Goal: Task Accomplishment & Management: Complete application form

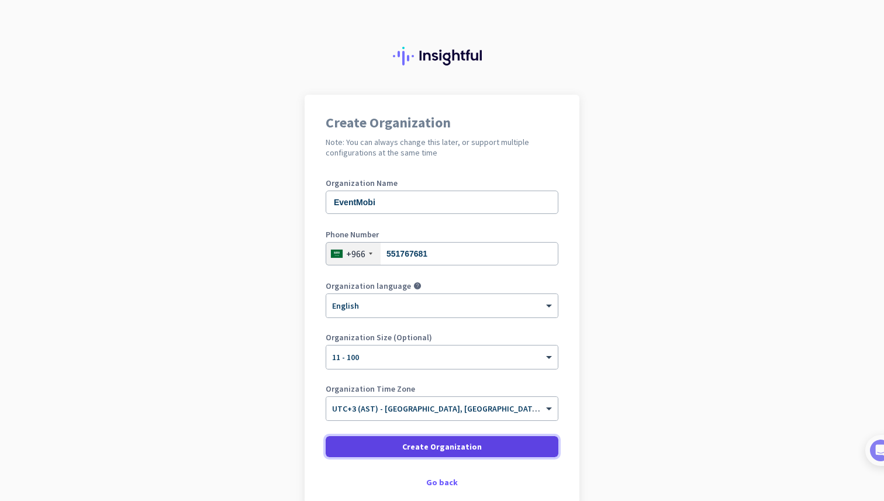
click at [450, 445] on span "Create Organization" at bounding box center [441, 447] width 79 height 12
click at [448, 452] on span "Create Organization" at bounding box center [441, 447] width 79 height 12
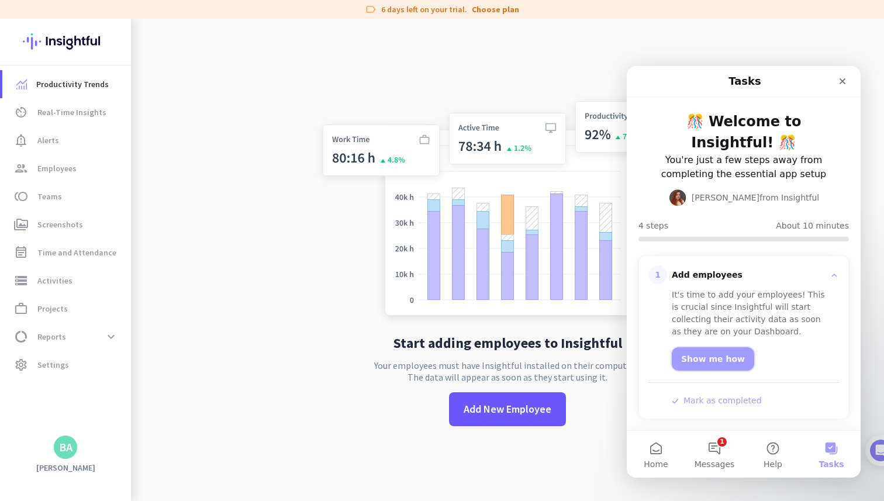
click at [731, 347] on link "Show me how" at bounding box center [713, 358] width 82 height 23
